Goal: Transaction & Acquisition: Obtain resource

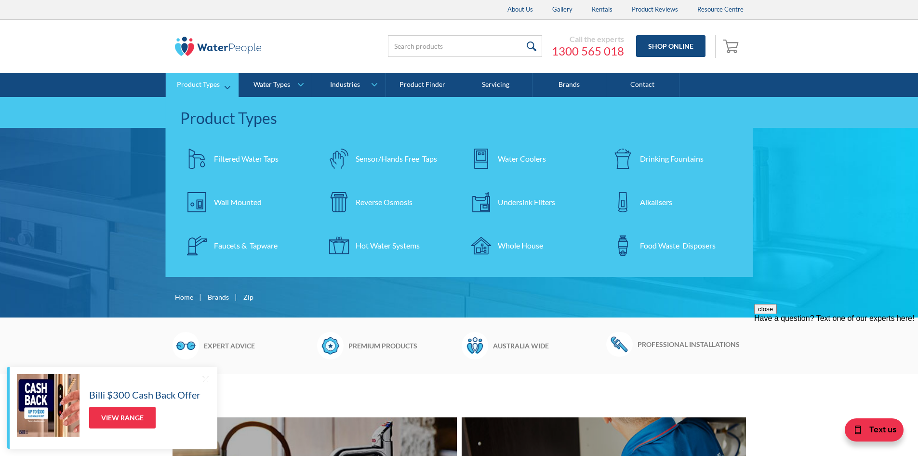
click at [248, 154] on div "Filtered Water Taps" at bounding box center [246, 159] width 65 height 12
click at [203, 379] on div at bounding box center [206, 379] width 10 height 10
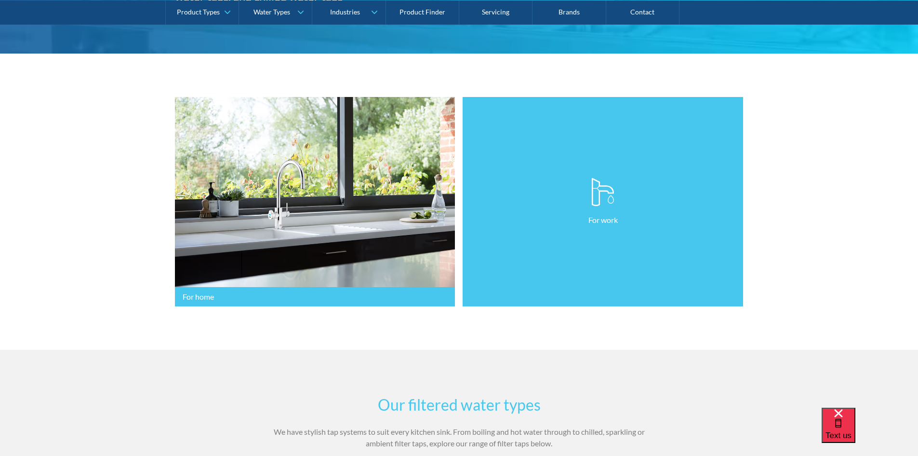
click at [560, 206] on link "For work" at bounding box center [603, 202] width 281 height 210
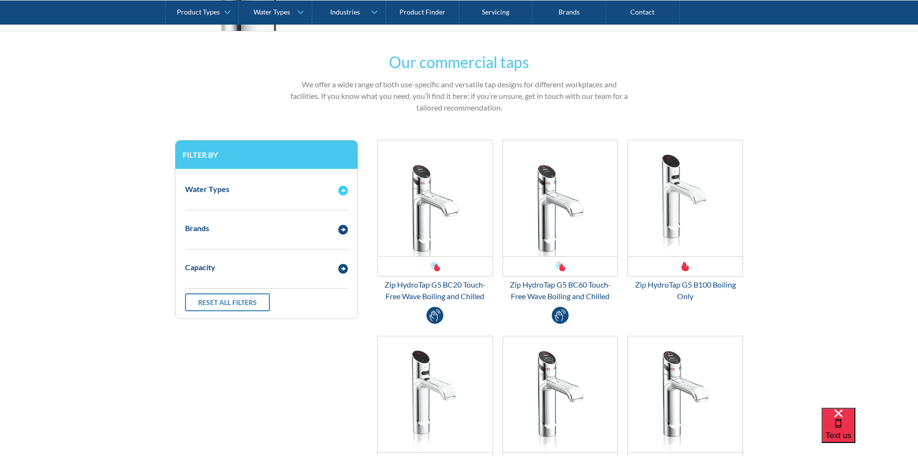
click at [340, 187] on img "Email Form 3" at bounding box center [343, 191] width 10 height 10
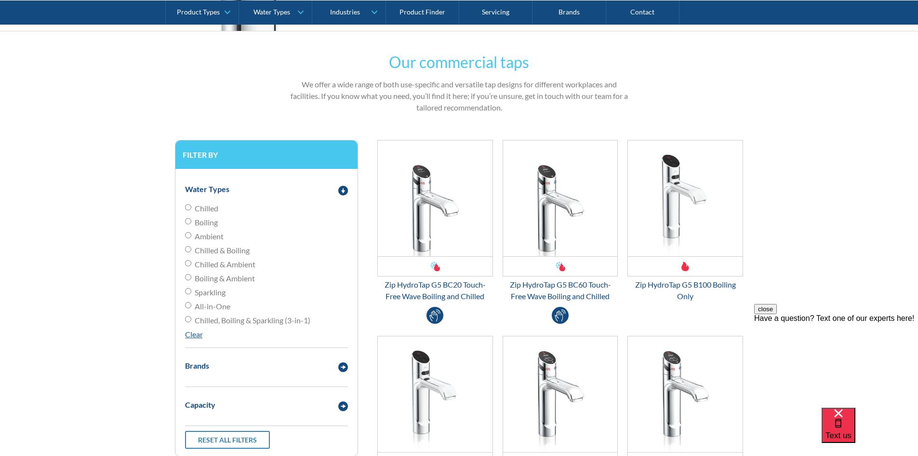
click at [212, 208] on span "Chilled" at bounding box center [207, 208] width 24 height 12
click at [191, 208] on input "Chilled" at bounding box center [188, 207] width 6 height 6
radio input "true"
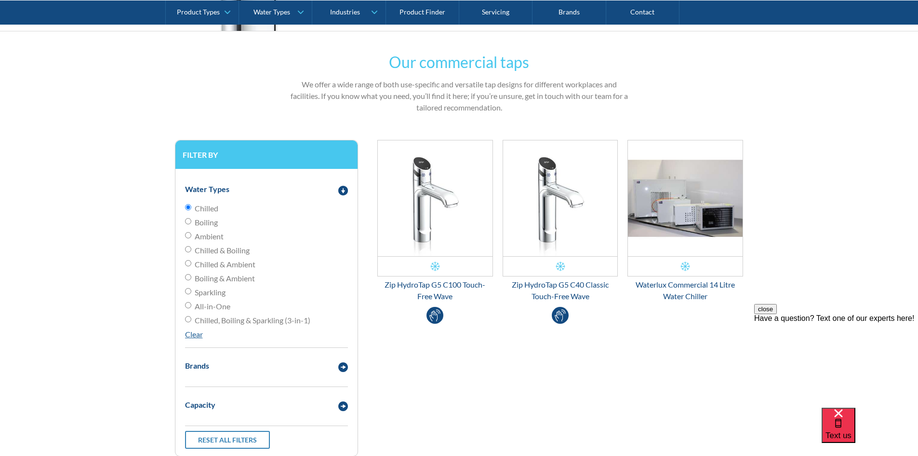
click at [214, 222] on span "Boiling" at bounding box center [206, 222] width 23 height 12
click at [191, 222] on input "Boiling" at bounding box center [188, 221] width 6 height 6
radio input "true"
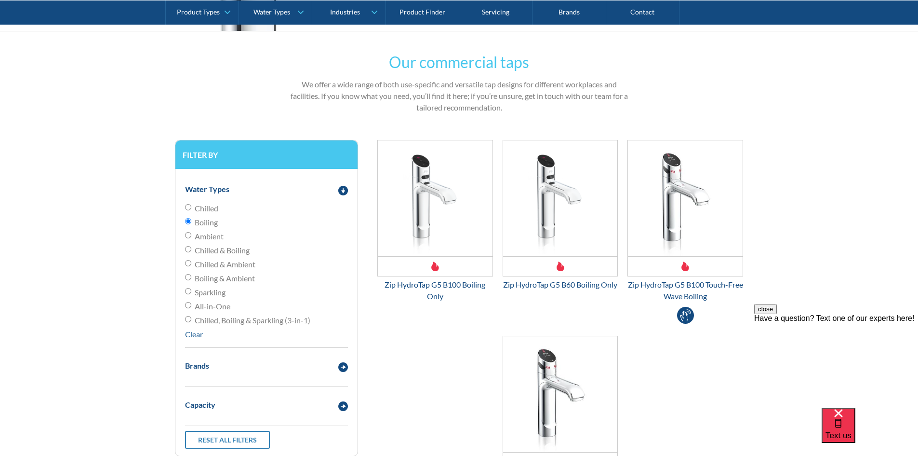
drag, startPoint x: 247, startPoint y: 316, endPoint x: 251, endPoint y: 319, distance: 5.0
click at [248, 318] on span "Chilled, Boiling & Sparkling (3-in-1)" at bounding box center [253, 320] width 116 height 12
click at [191, 318] on input "Chilled, Boiling & Sparkling (3-in-1)" at bounding box center [188, 319] width 6 height 6
radio input "true"
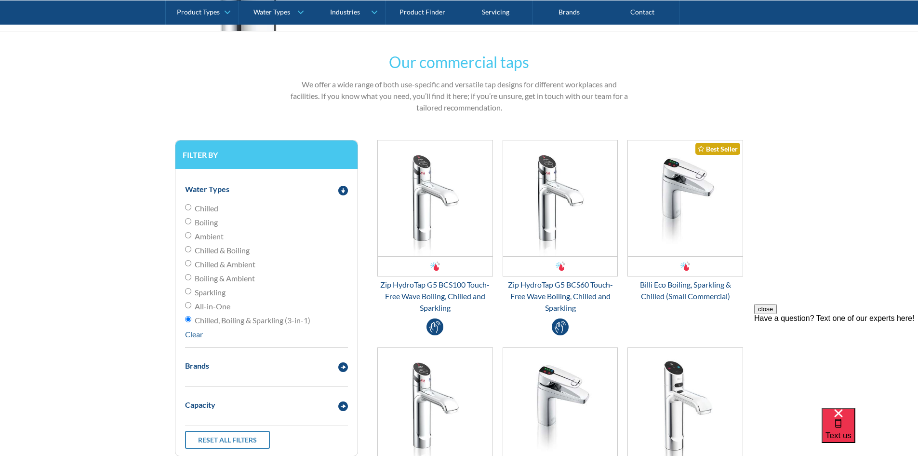
click at [805, 163] on form "Our commercial taps We offer a wide range of both use-specific and versatile ta…" at bounding box center [459, 414] width 899 height 726
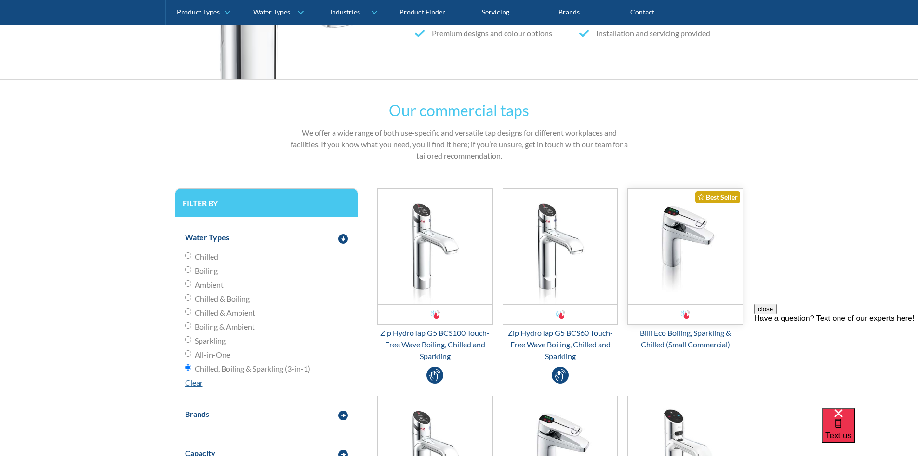
click at [676, 237] on img "Email Form 3" at bounding box center [685, 246] width 115 height 116
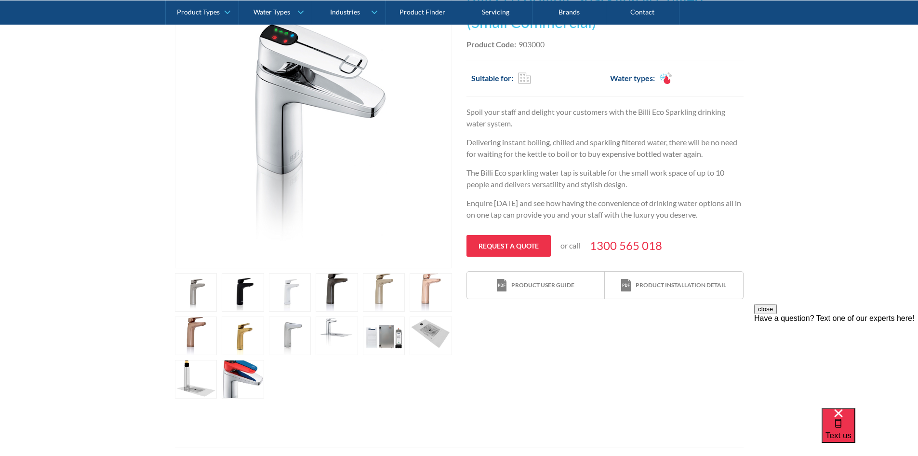
click at [196, 379] on link "open lightbox" at bounding box center [196, 379] width 42 height 39
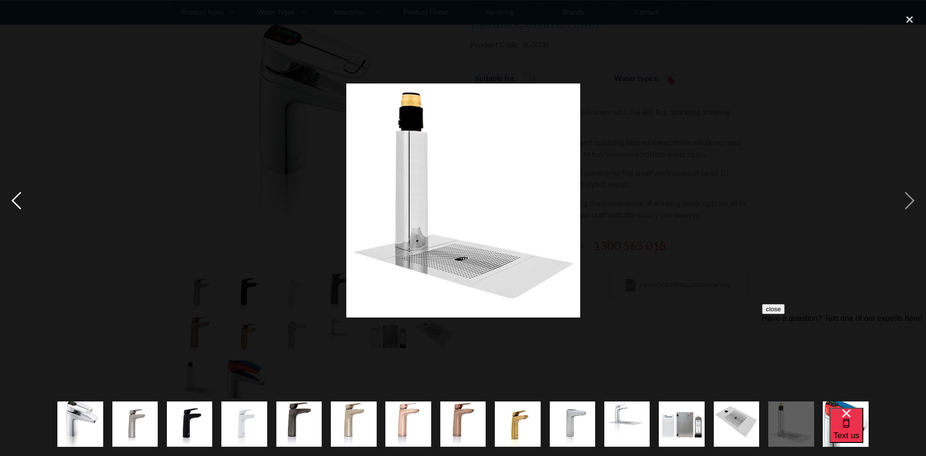
click at [18, 197] on div "previous image" at bounding box center [16, 200] width 33 height 383
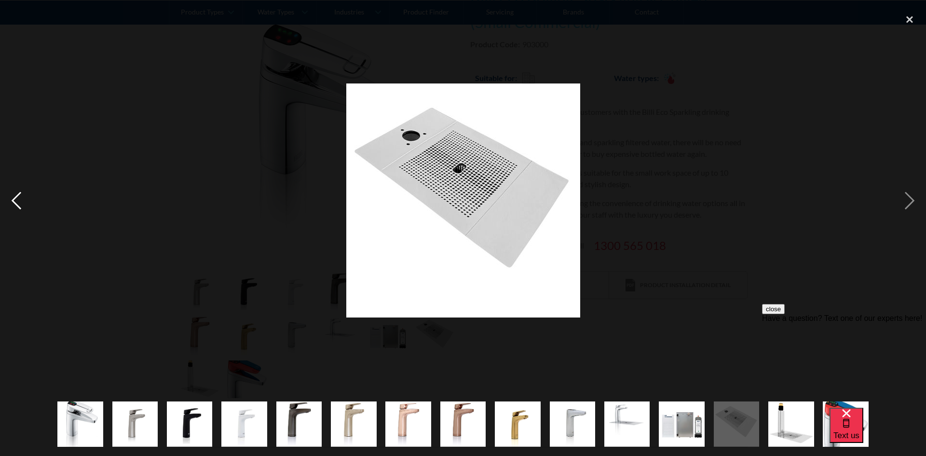
click at [18, 197] on div "previous image" at bounding box center [16, 200] width 33 height 383
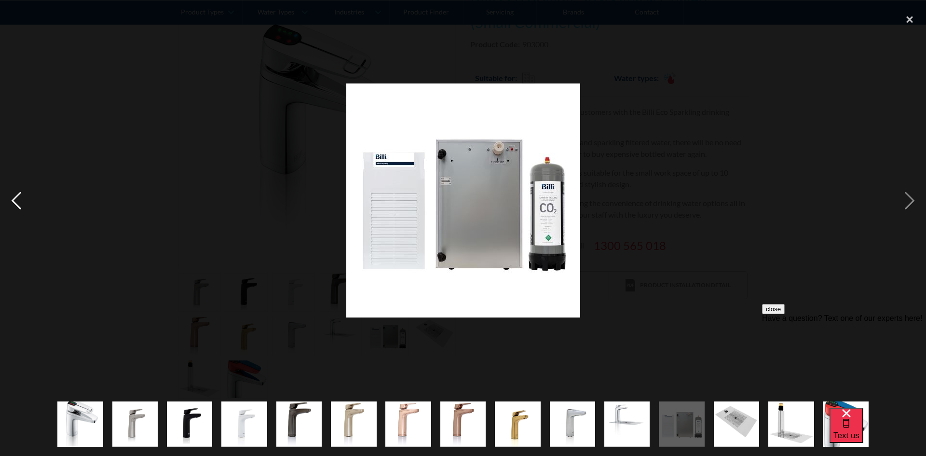
click at [18, 197] on div "previous image" at bounding box center [16, 200] width 33 height 383
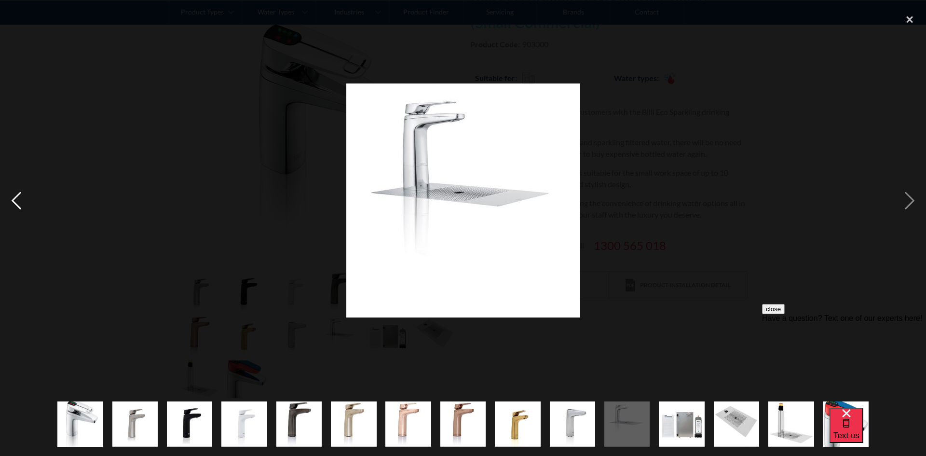
click at [18, 197] on div "previous image" at bounding box center [16, 200] width 33 height 383
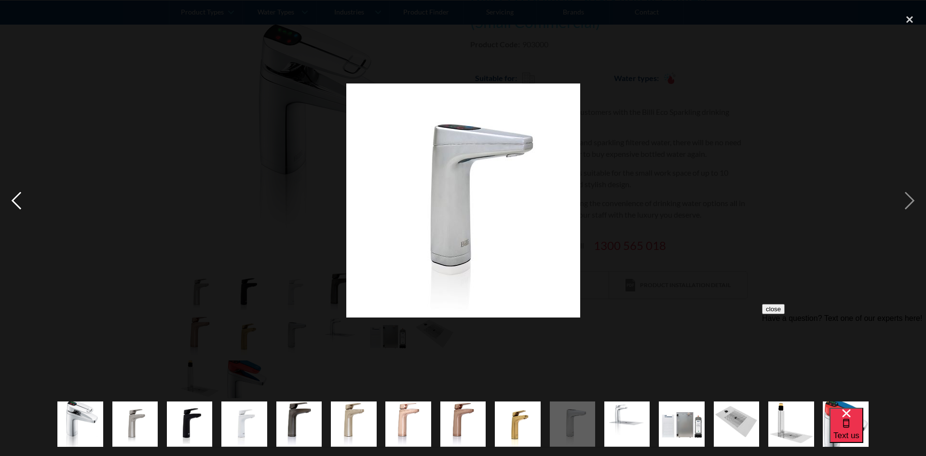
click at [18, 197] on div "previous image" at bounding box center [16, 200] width 33 height 383
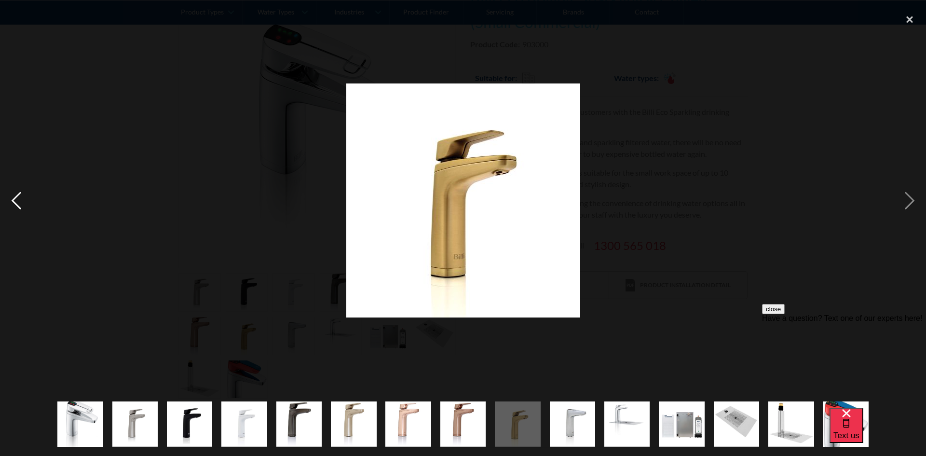
click at [18, 197] on div "previous image" at bounding box center [16, 200] width 33 height 383
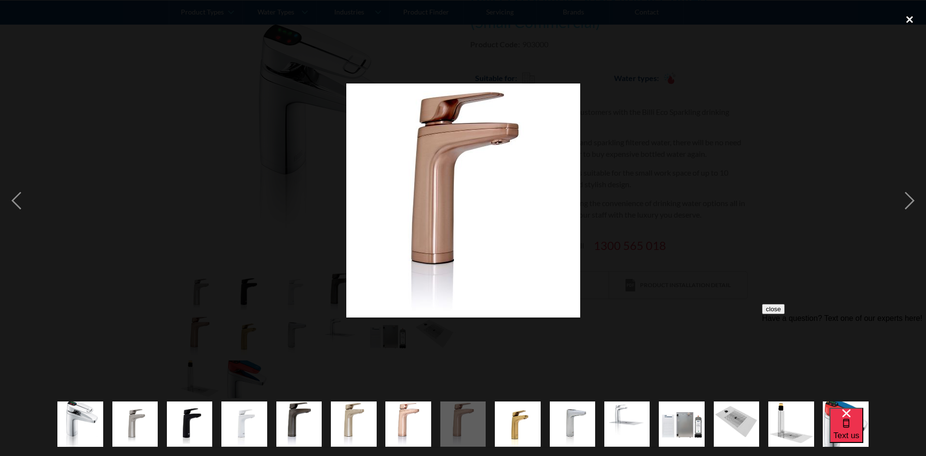
click at [907, 13] on div "close lightbox" at bounding box center [909, 19] width 33 height 21
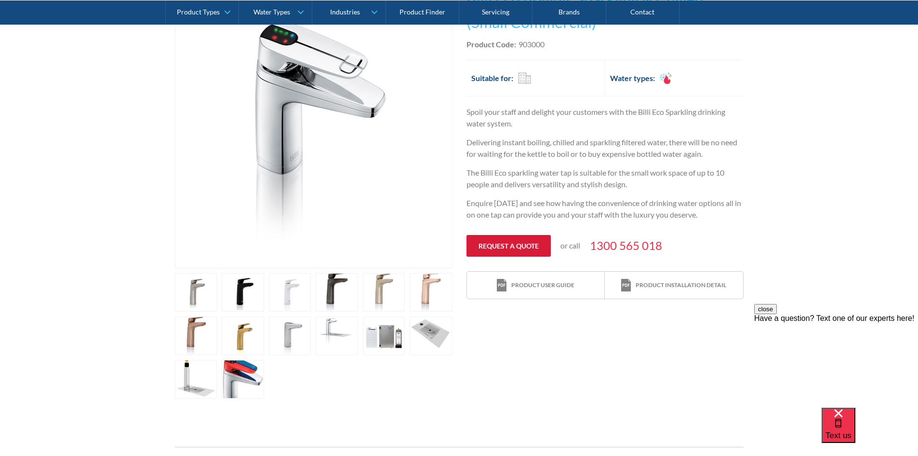
click at [502, 242] on link "Request a quote" at bounding box center [509, 246] width 84 height 22
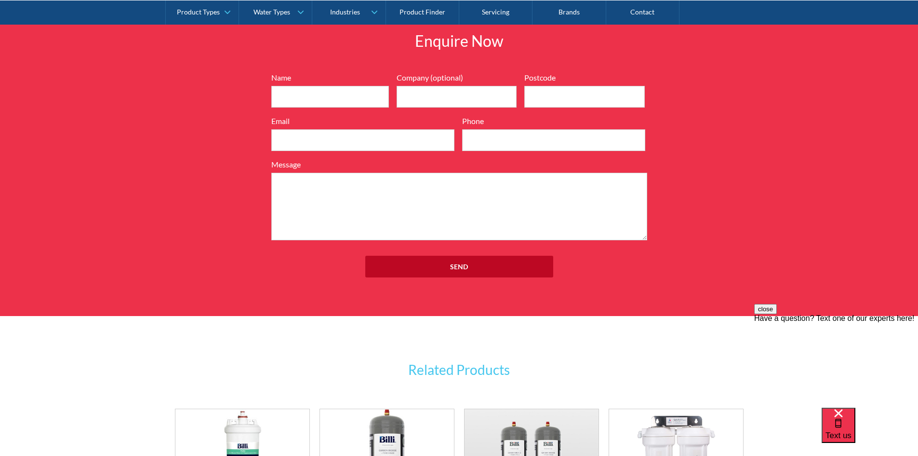
scroll to position [1297, 0]
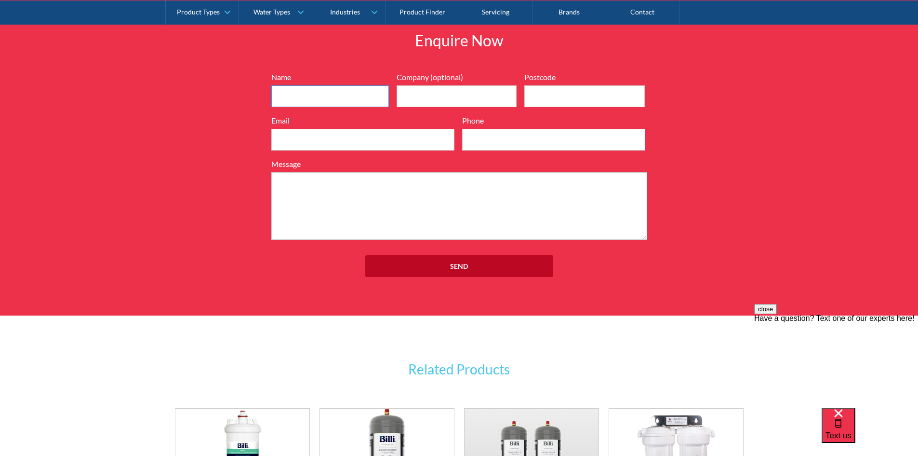
click at [335, 87] on input "Name" at bounding box center [330, 96] width 118 height 22
type input "Poppie Kenneally"
type input "OH Architecture"
type input "4051"
type input "poppie@oharchitecture.com.au"
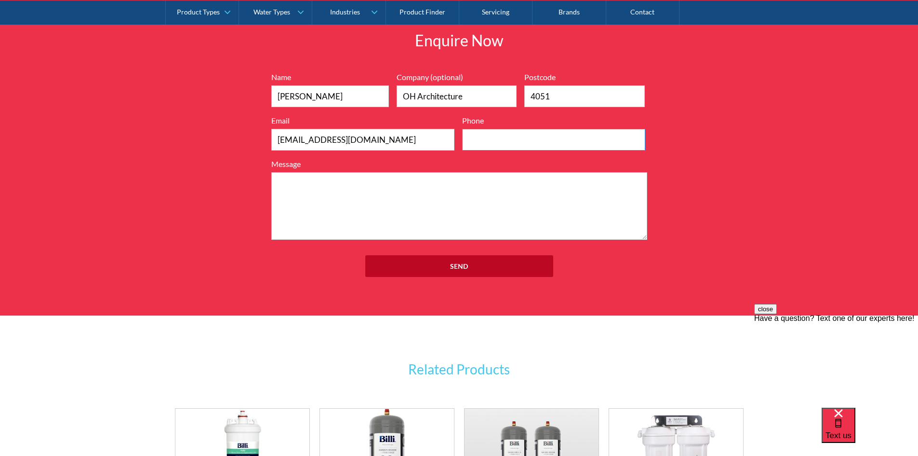
type input "0422248519"
click at [332, 191] on textarea "Message" at bounding box center [459, 205] width 376 height 67
click at [463, 264] on input "Send" at bounding box center [459, 266] width 188 height 22
click at [405, 203] on textarea "Message" at bounding box center [459, 205] width 376 height 67
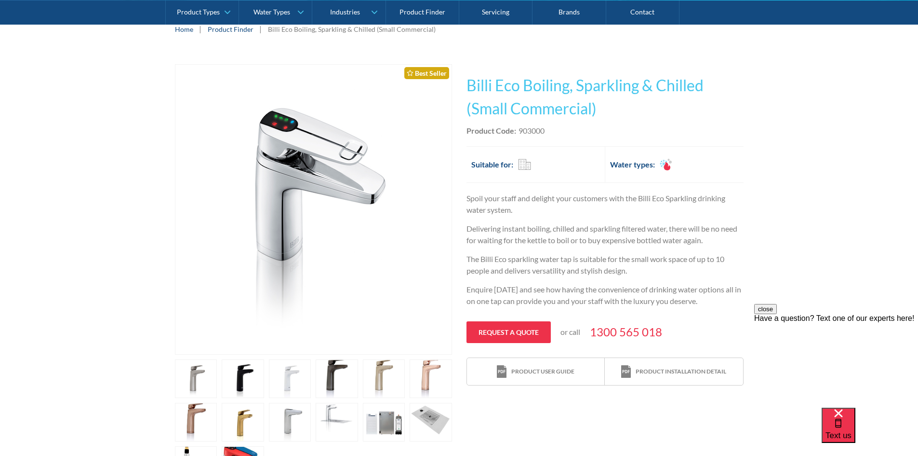
scroll to position [140, 0]
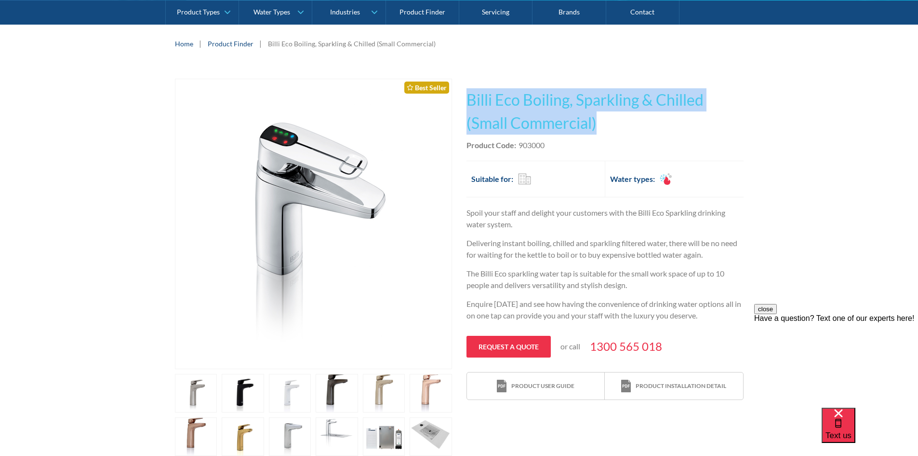
drag, startPoint x: 606, startPoint y: 120, endPoint x: 467, endPoint y: 100, distance: 139.7
click at [467, 100] on h1 "Billi Eco Boiling, Sparkling & Chilled (Small Commercial)" at bounding box center [605, 111] width 277 height 46
copy h1 "Billi Eco Boiling, Sparkling & Chilled (Small Commercial)"
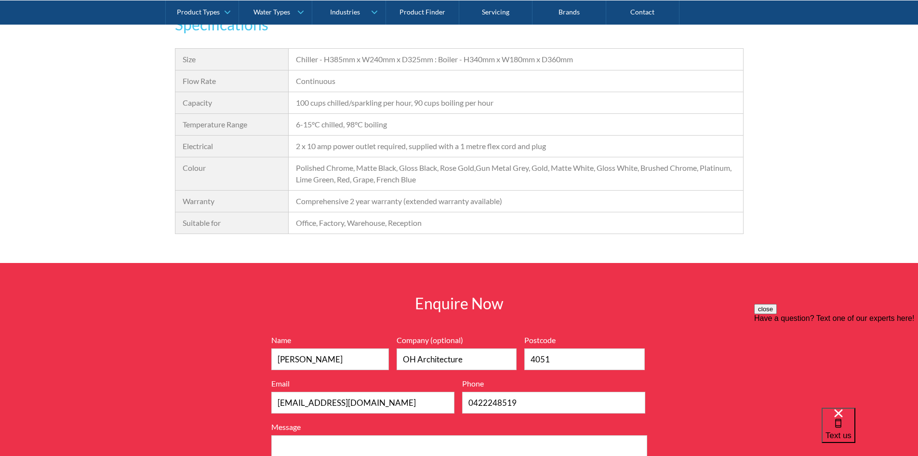
scroll to position [1104, 0]
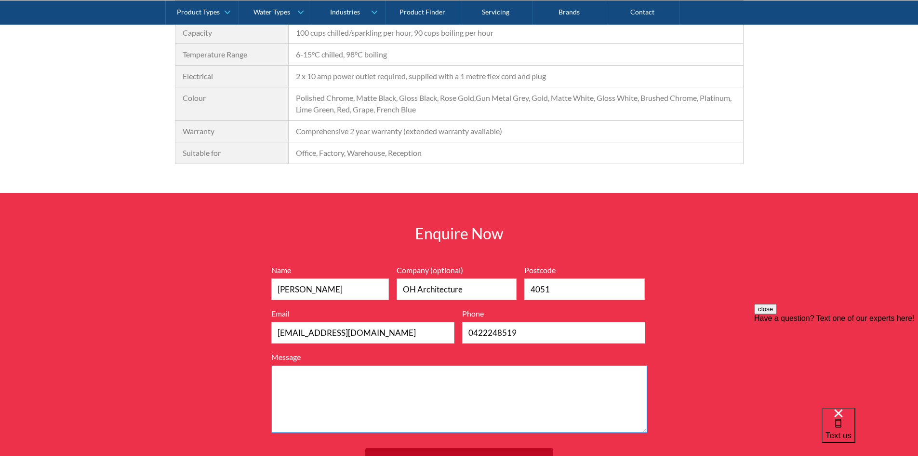
click at [362, 379] on textarea "Message" at bounding box center [459, 398] width 376 height 67
paste textarea "Billi Eco Boiling, Sparkling & Chilled (Small Commercial)"
click at [546, 375] on textarea "Good morning. Looking for a quote for this for our new office fit out. Thanks B…" at bounding box center [459, 398] width 376 height 67
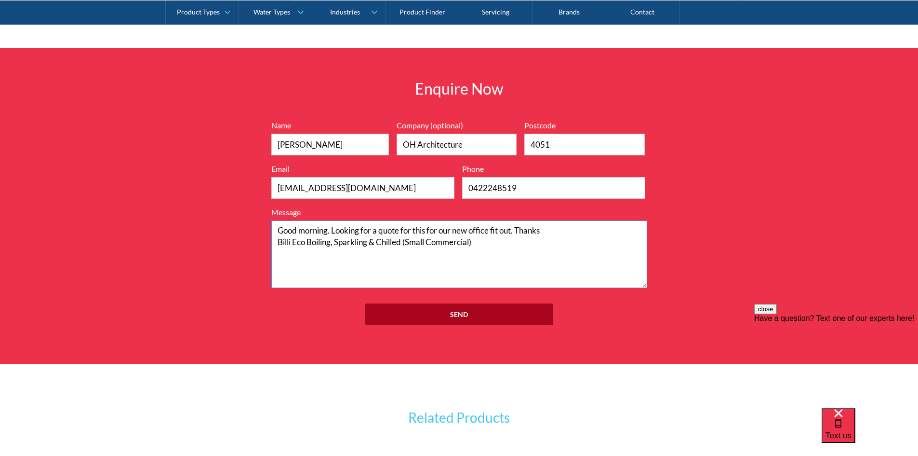
type textarea "Good morning. Looking for a quote for this for our new office fit out. Thanks B…"
click at [457, 310] on input "Send" at bounding box center [459, 314] width 188 height 22
